Goal: Task Accomplishment & Management: Manage account settings

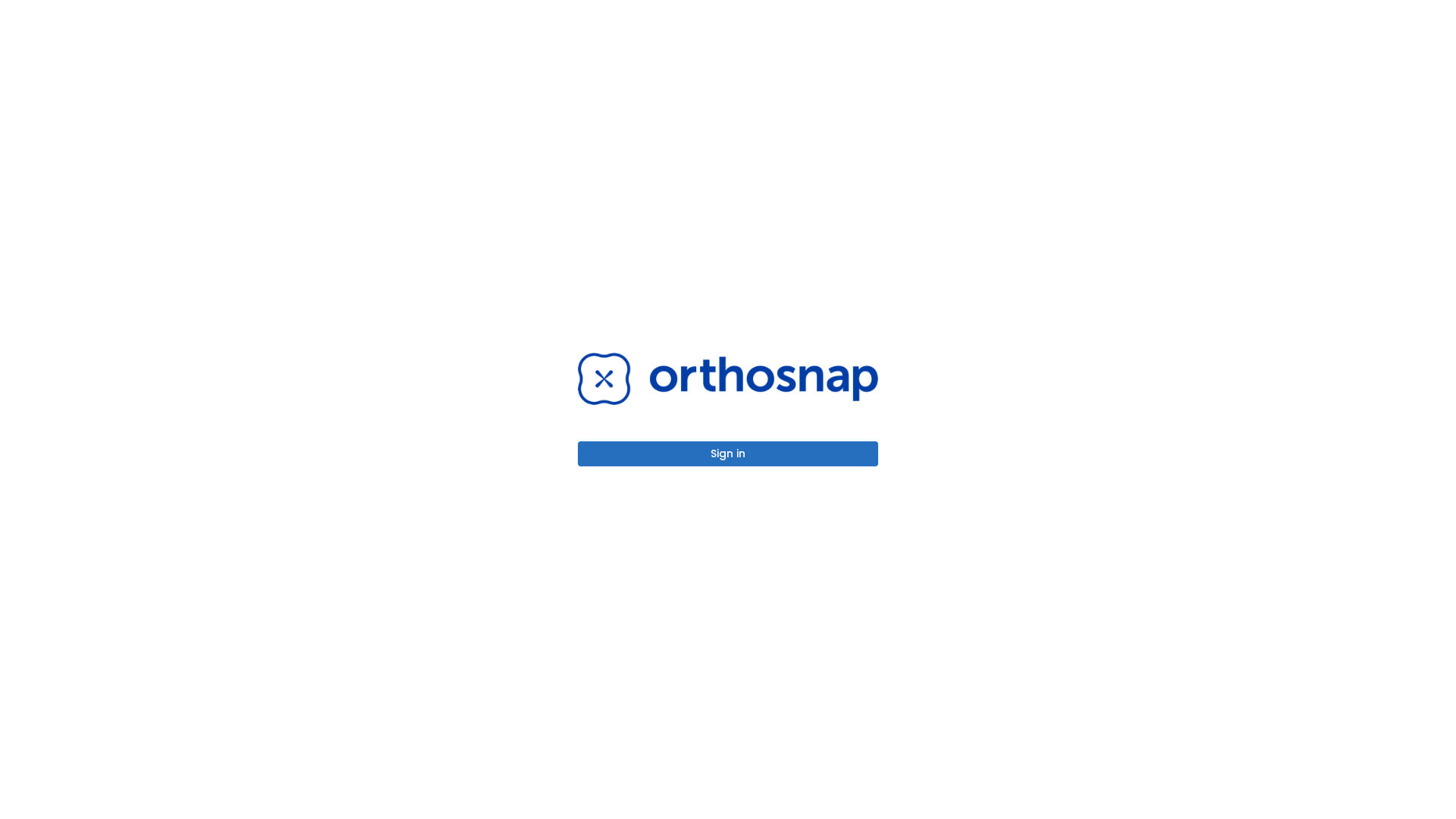
click at [728, 454] on button "Sign in" at bounding box center [728, 454] width 301 height 25
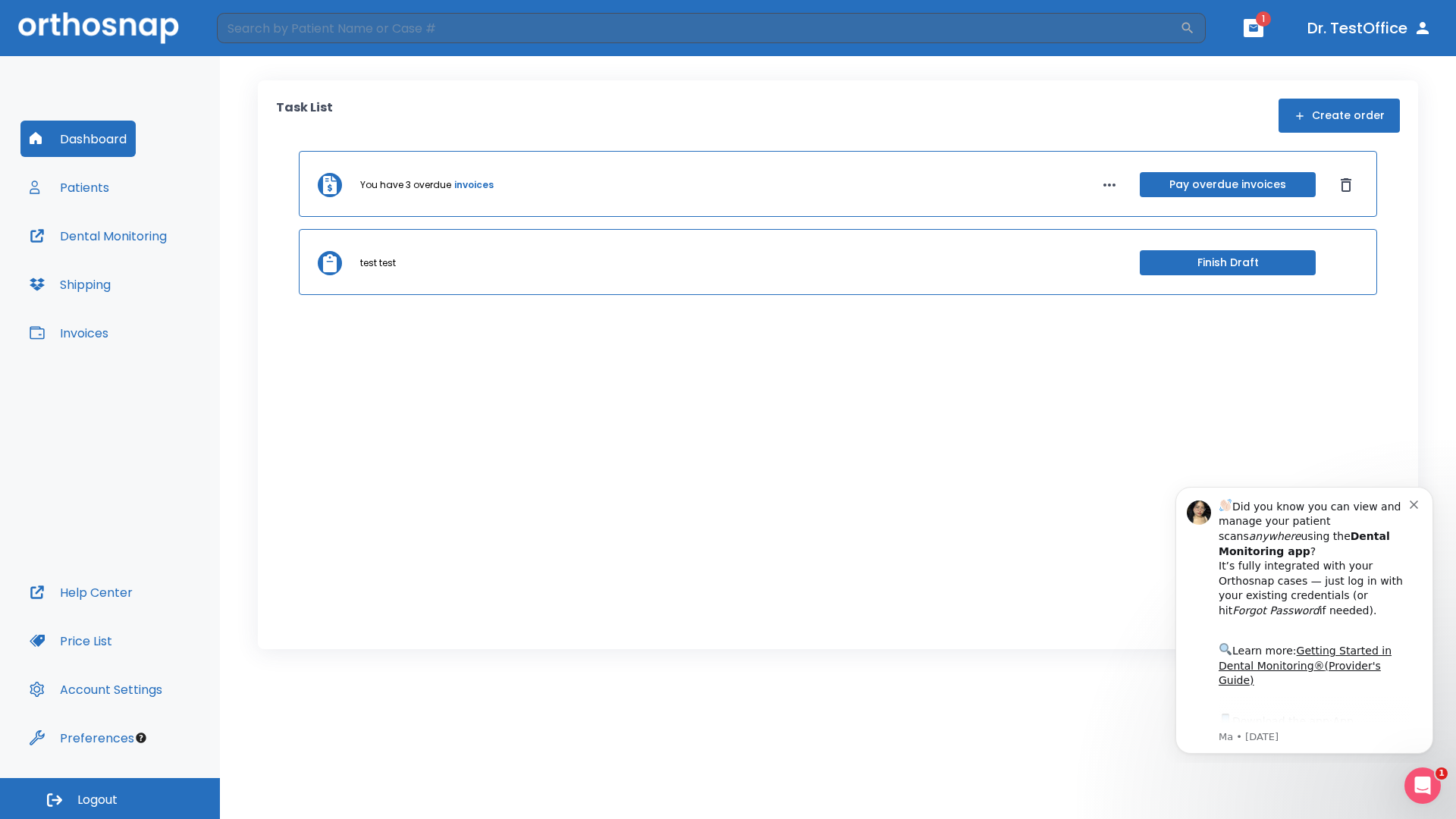
click at [110, 799] on span "Logout" at bounding box center [97, 800] width 41 height 17
